Goal: Task Accomplishment & Management: Complete application form

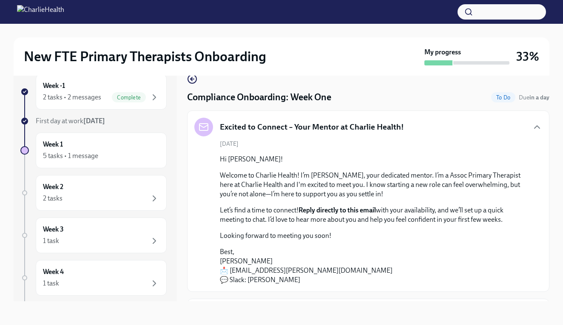
scroll to position [543, 0]
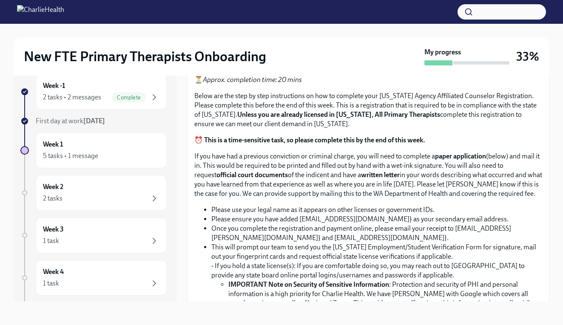
click at [286, 43] on label "Upload CPR/First Aid Training Certificate" at bounding box center [264, 34] width 141 height 17
click at [0, 0] on input "Upload CPR/First Aid Training Certificate" at bounding box center [0, 0] width 0 height 0
click at [230, 39] on span "10129_36804_c_1755898039_52986700.pdf" at bounding box center [271, 35] width 143 height 8
click at [0, 0] on input "10129_36804_c_1755898039_52986700.pdf" at bounding box center [0, 0] width 0 height 0
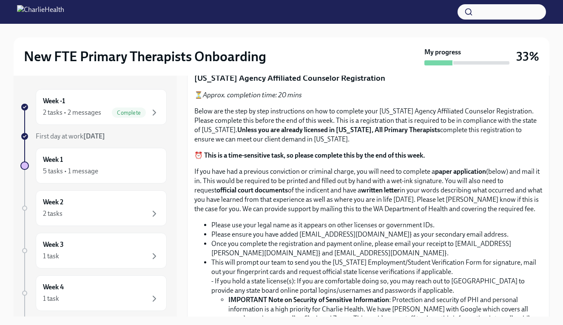
scroll to position [0, 0]
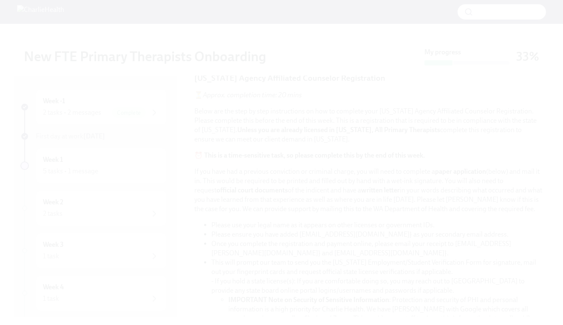
click at [538, 174] on button "Unzoom image" at bounding box center [281, 162] width 563 height 325
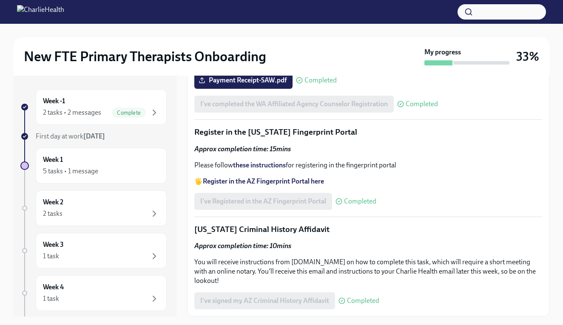
scroll to position [1239, 0]
click at [130, 171] on div "5 tasks • 1 message" at bounding box center [101, 171] width 116 height 10
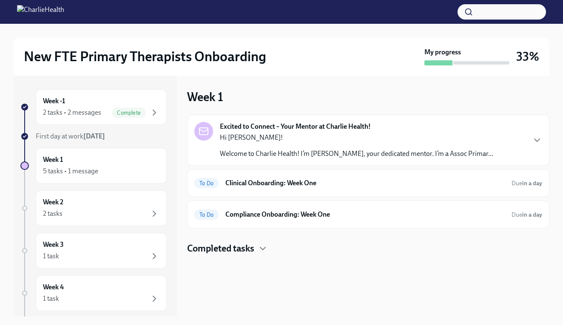
click at [252, 252] on h4 "Completed tasks" at bounding box center [220, 248] width 67 height 13
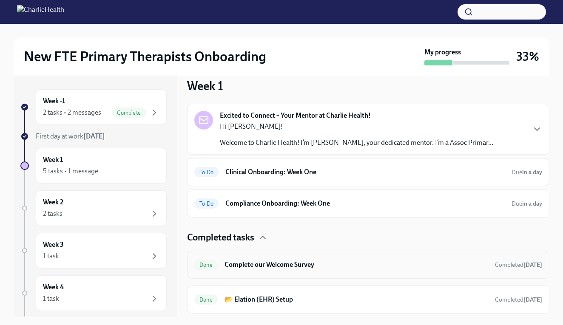
scroll to position [10, 0]
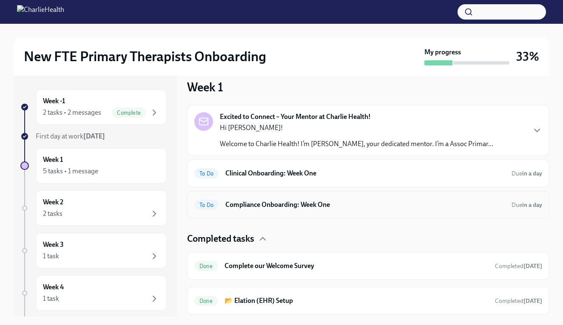
click at [346, 201] on h6 "Compliance Onboarding: Week One" at bounding box center [364, 204] width 279 height 9
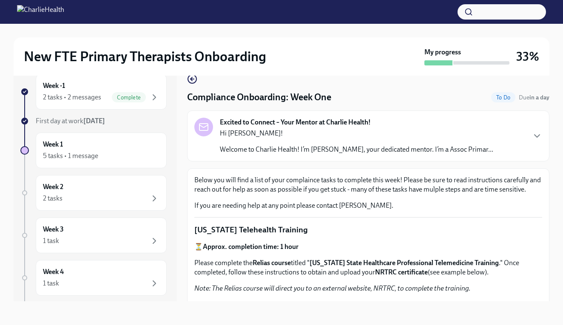
scroll to position [15, 0]
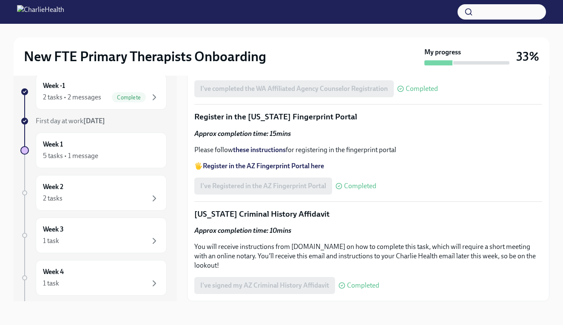
scroll to position [1106, 0]
click at [139, 143] on div "Week 1 5 tasks • 1 message" at bounding box center [101, 150] width 116 height 21
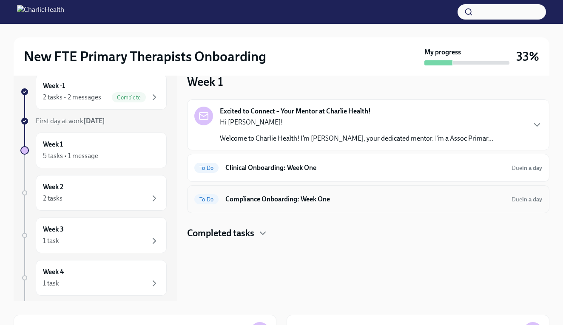
click at [299, 203] on h6 "Compliance Onboarding: Week One" at bounding box center [364, 199] width 279 height 9
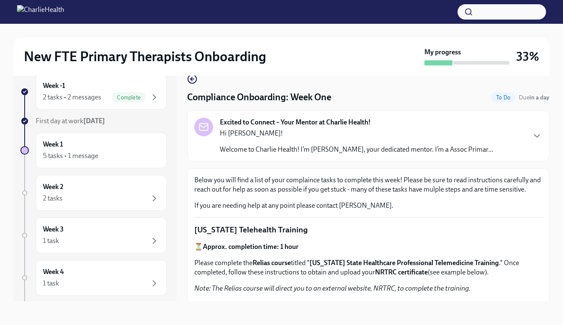
scroll to position [15, 0]
click at [77, 196] on div "2 tasks" at bounding box center [101, 198] width 116 height 10
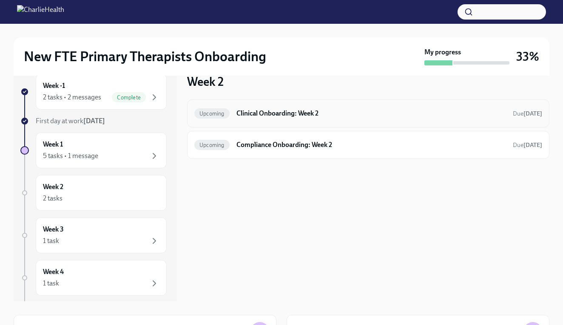
click at [340, 109] on h6 "Clinical Onboarding: Week 2" at bounding box center [370, 113] width 269 height 9
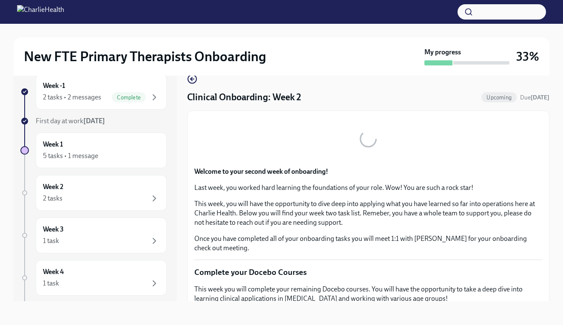
scroll to position [14, 0]
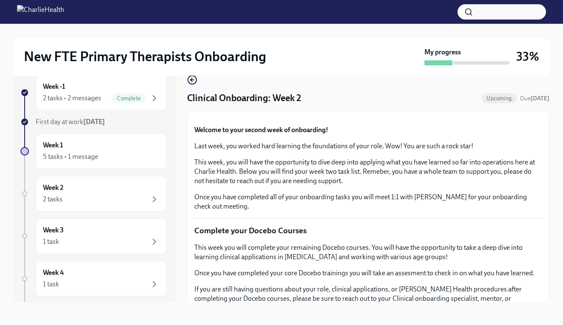
click at [554, 268] on div "New FTE Primary Therapists Onboarding My progress 33% Week -1 2 tasks • 2 messa…" at bounding box center [281, 167] width 563 height 317
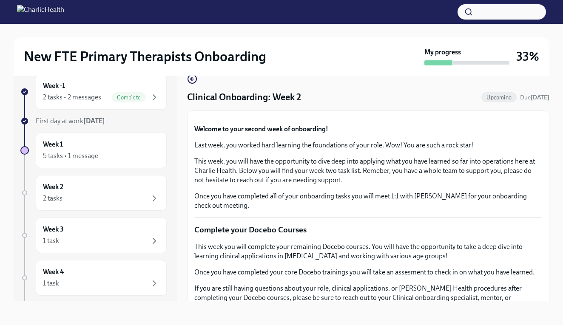
scroll to position [15, 0]
click at [554, 165] on div "New FTE Primary Therapists Onboarding My progress 33% Week -1 2 tasks • 2 messa…" at bounding box center [281, 166] width 563 height 317
click at [78, 191] on div "Week 2 2 tasks" at bounding box center [101, 192] width 116 height 21
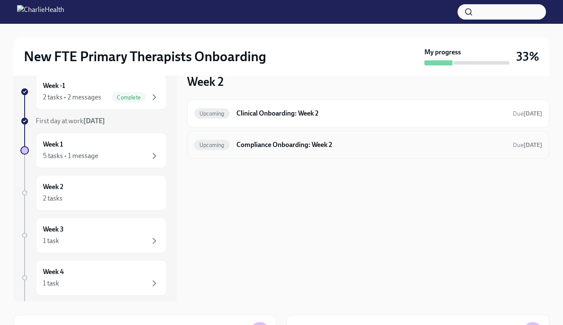
click at [376, 146] on h6 "Compliance Onboarding: Week 2" at bounding box center [370, 144] width 269 height 9
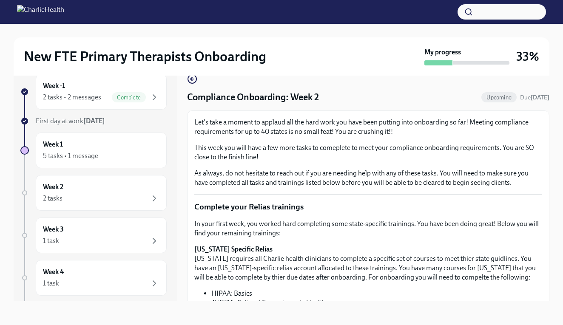
drag, startPoint x: 462, startPoint y: 173, endPoint x: 469, endPoint y: 174, distance: 6.8
click at [464, 174] on p "As always, do not hesitate to reach out if you are needing help with any of the…" at bounding box center [368, 178] width 348 height 19
click at [551, 170] on div "New FTE Primary Therapists Onboarding My progress 33% Week -1 2 tasks • 2 messa…" at bounding box center [281, 166] width 563 height 317
